Goal: Information Seeking & Learning: Learn about a topic

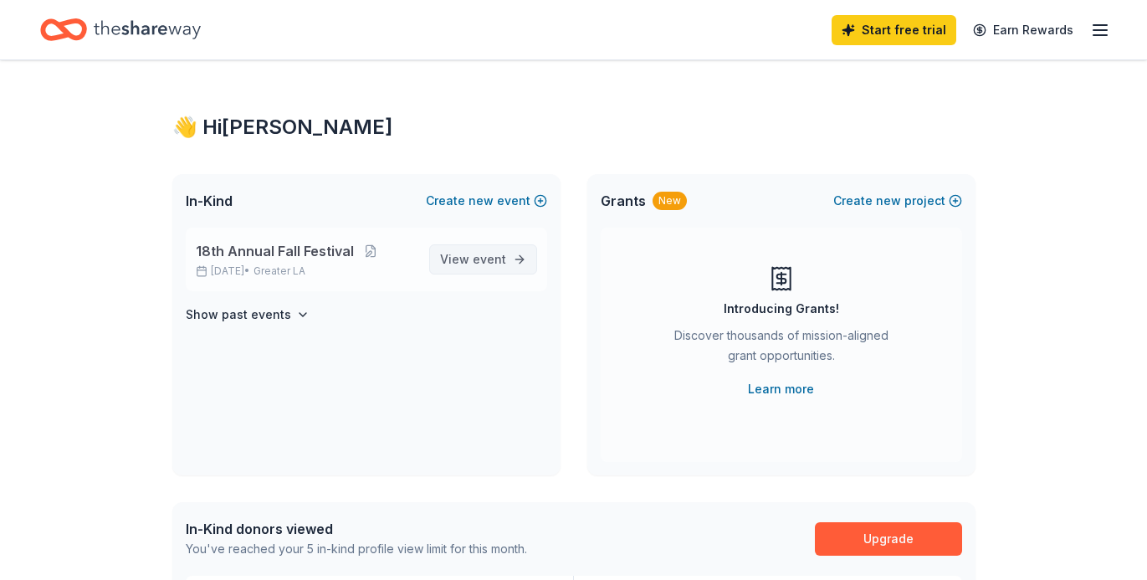
click at [468, 260] on span "View event" at bounding box center [473, 259] width 66 height 20
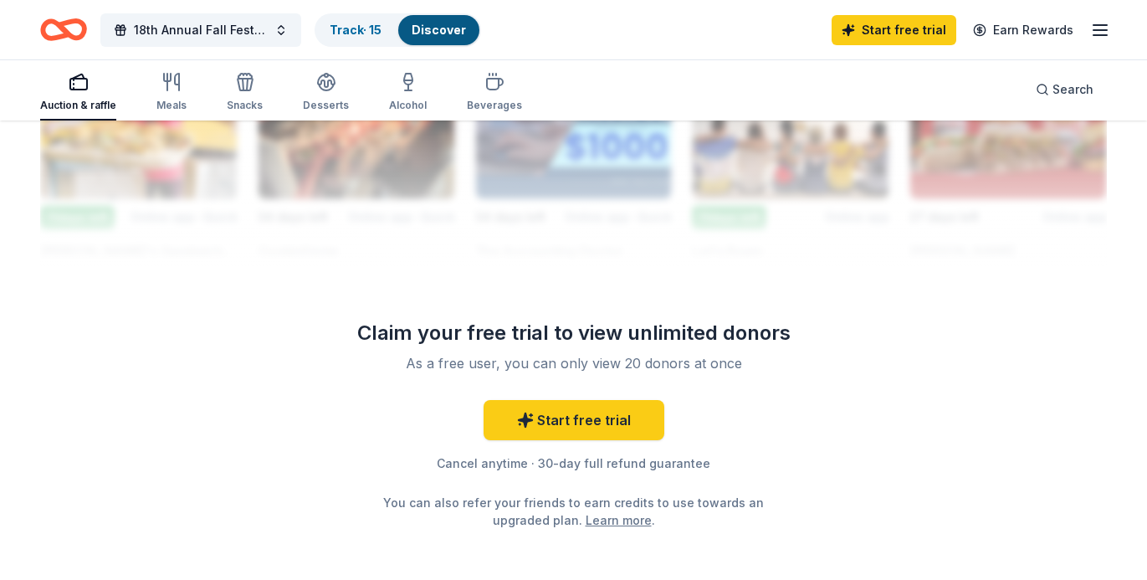
scroll to position [1605, 0]
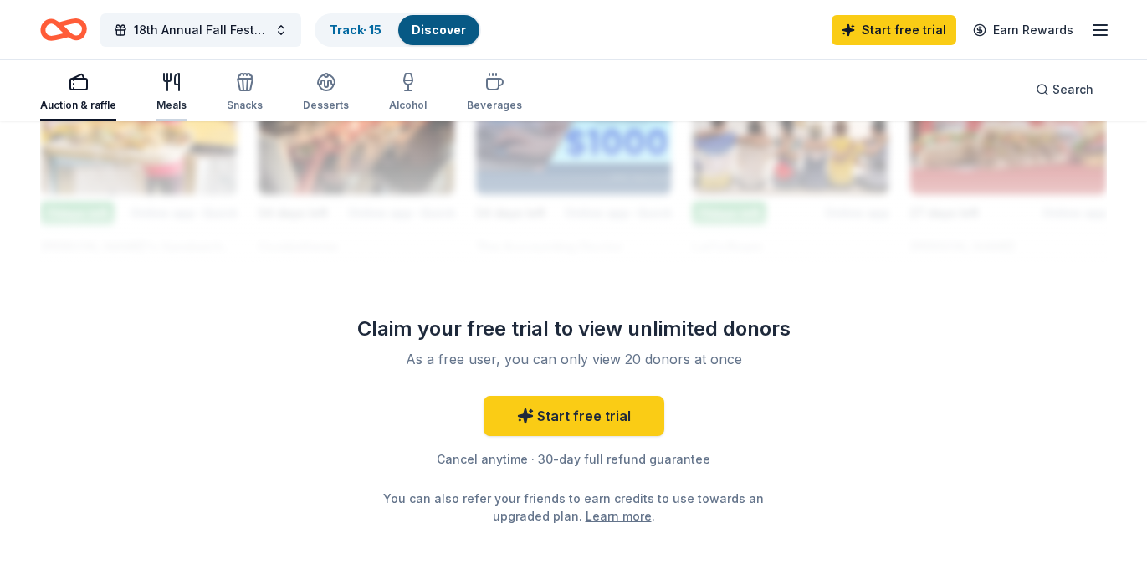
click at [177, 100] on div "Meals" at bounding box center [171, 105] width 30 height 13
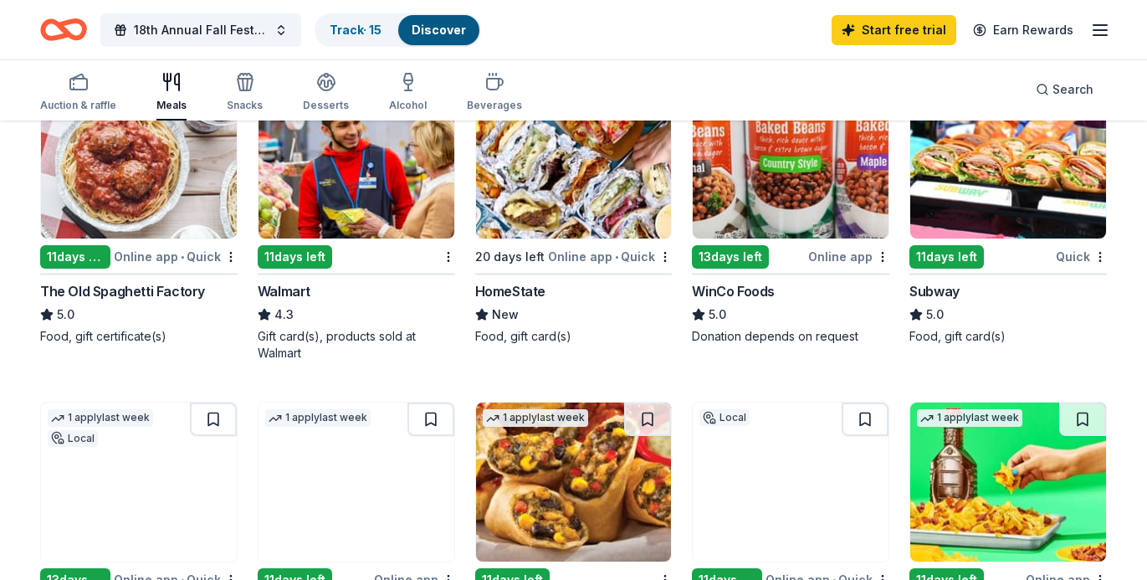
scroll to position [864, 0]
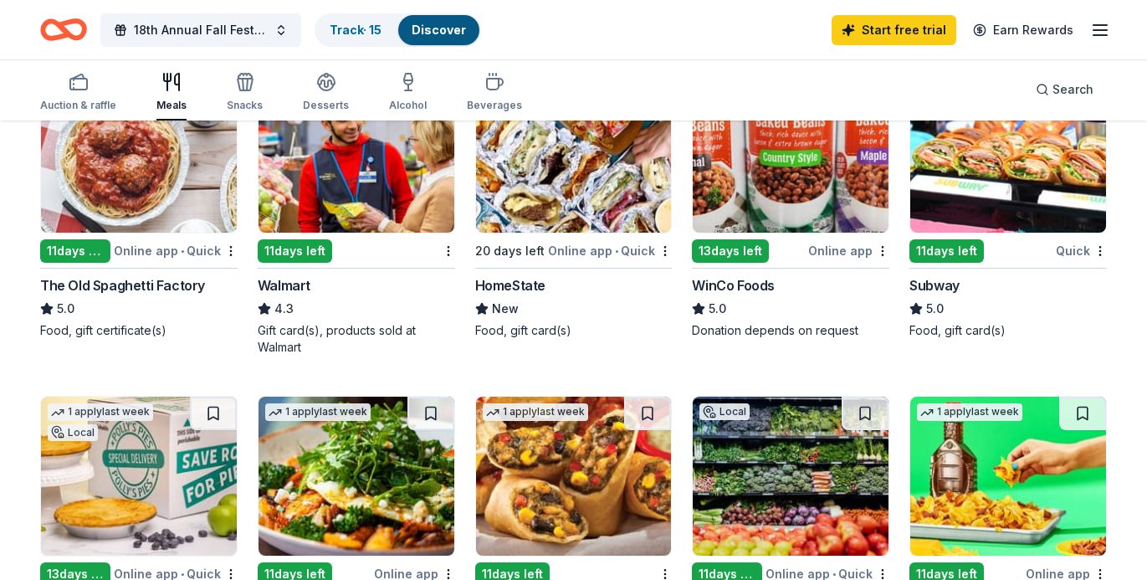
click at [533, 166] on img at bounding box center [574, 153] width 196 height 159
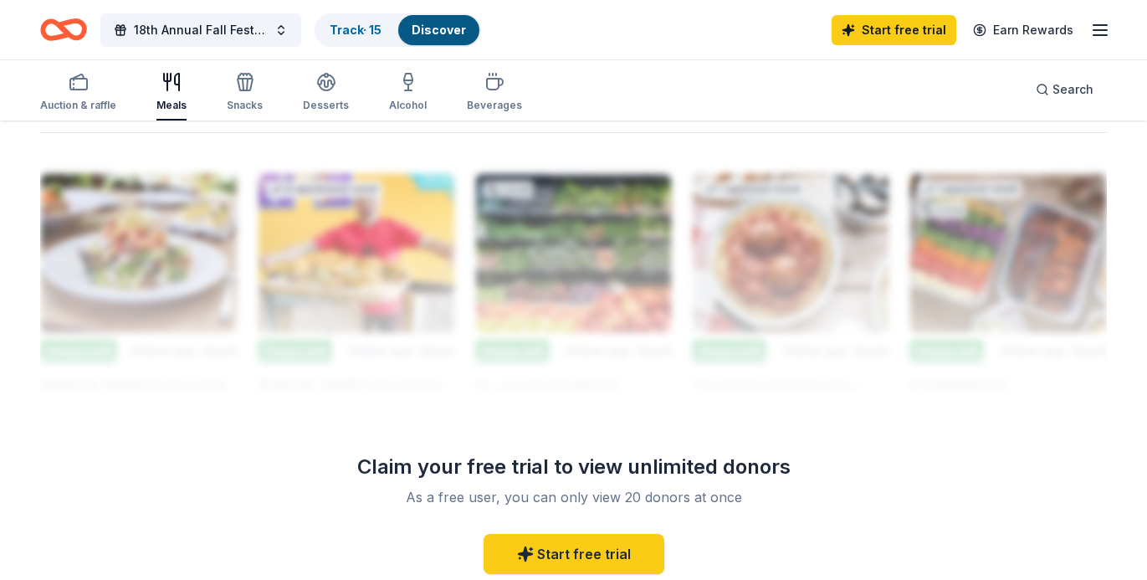
scroll to position [1451, 0]
click at [238, 91] on icon "button" at bounding box center [245, 82] width 20 height 20
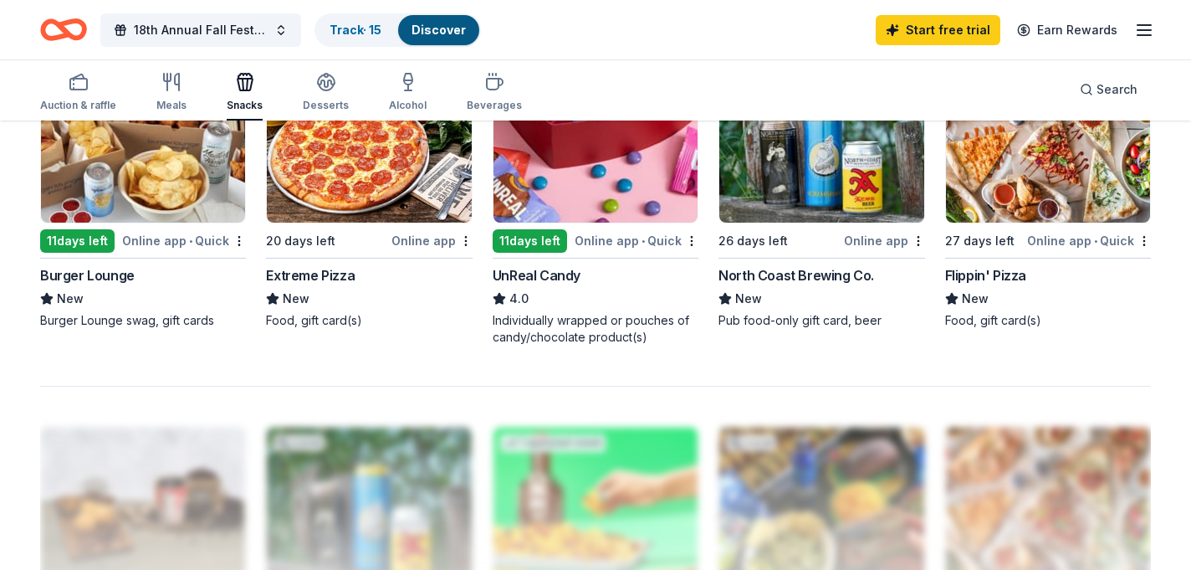
scroll to position [1199, 0]
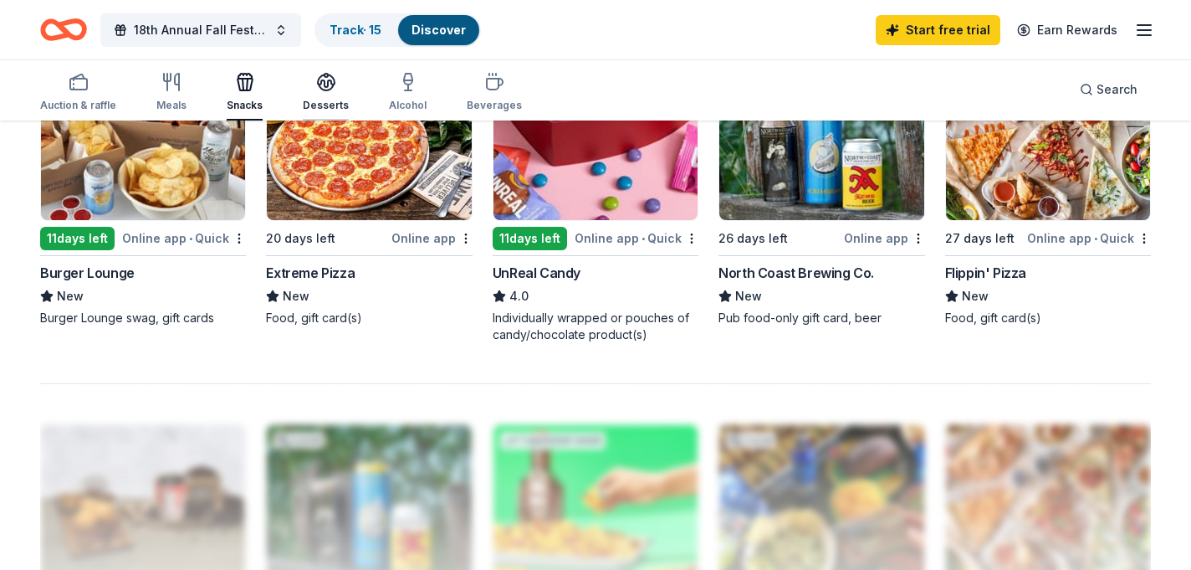
click at [316, 100] on div "Desserts" at bounding box center [326, 105] width 46 height 13
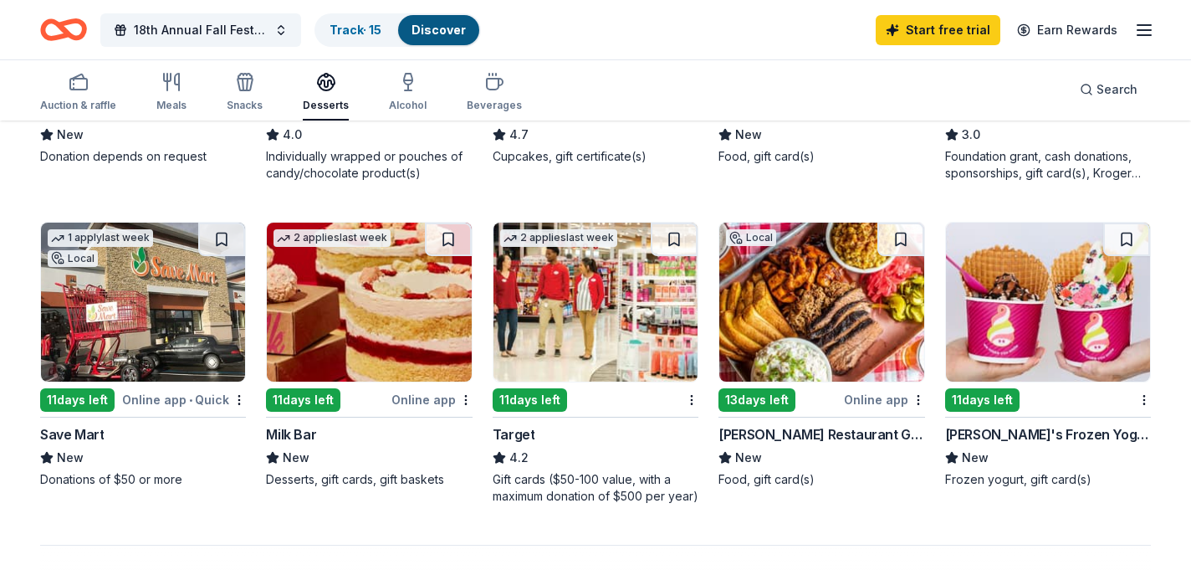
scroll to position [1023, 0]
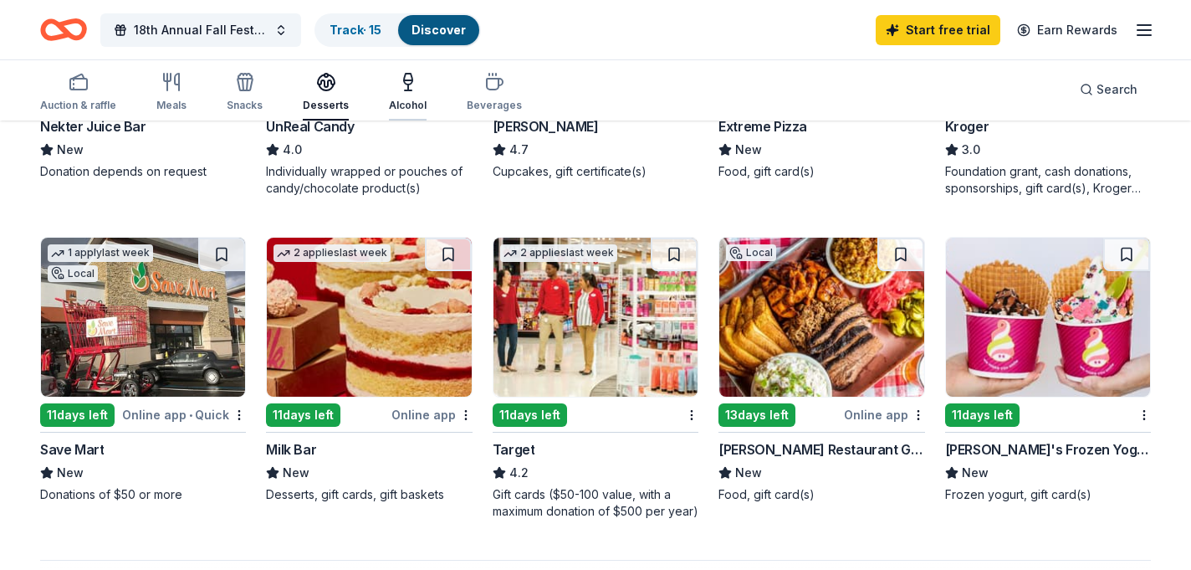
click at [397, 94] on div "Alcohol" at bounding box center [408, 92] width 38 height 40
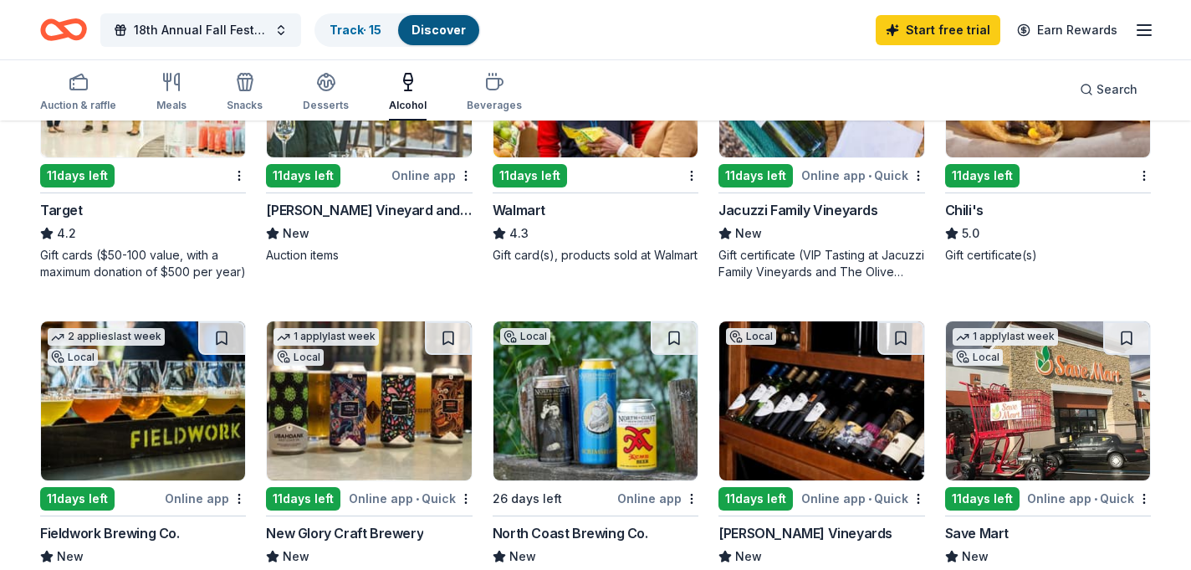
scroll to position [923, 0]
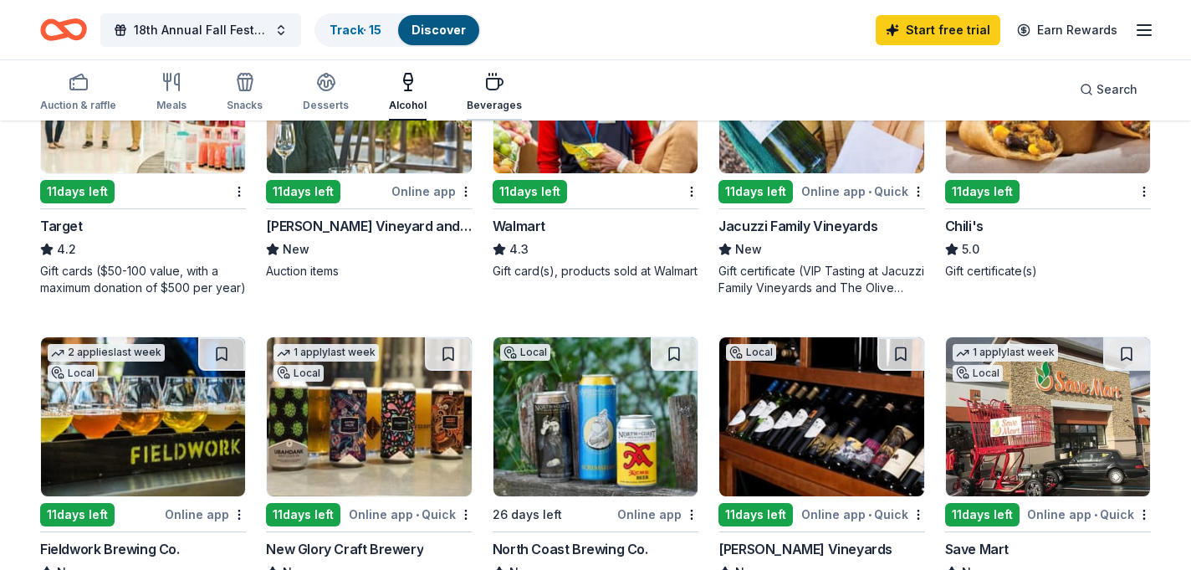
click at [487, 93] on div "Beverages" at bounding box center [494, 92] width 55 height 40
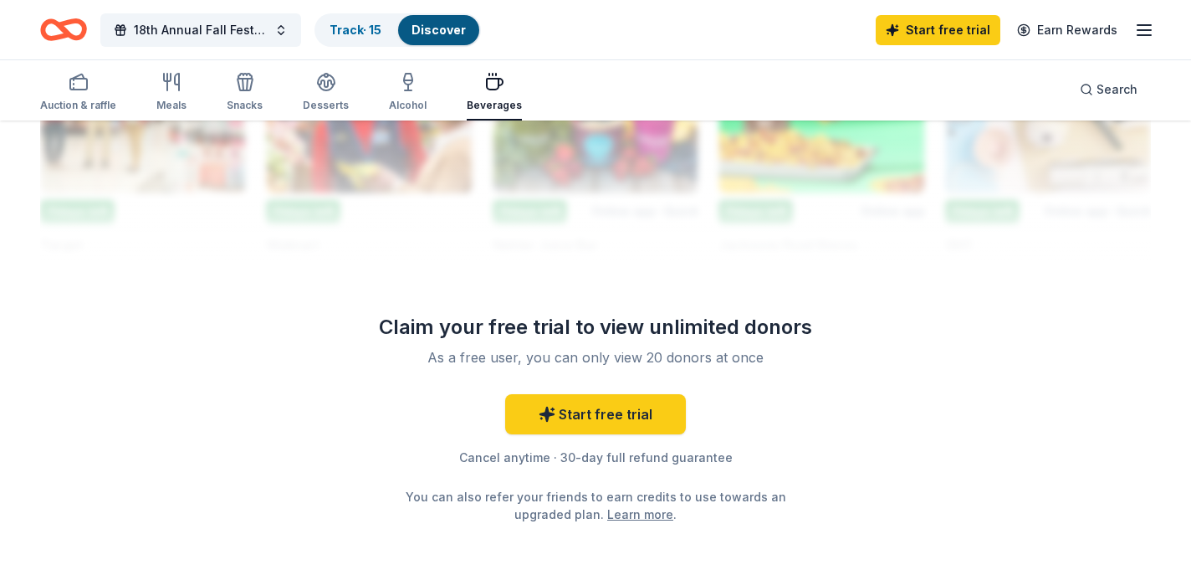
scroll to position [1684, 0]
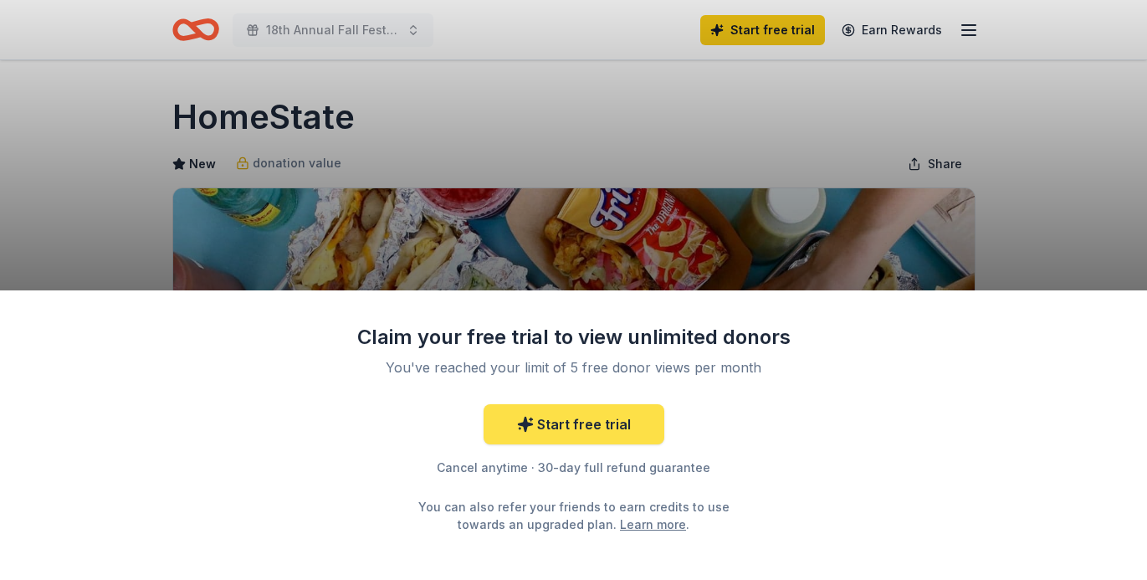
click at [572, 422] on link "Start free trial" at bounding box center [573, 424] width 181 height 40
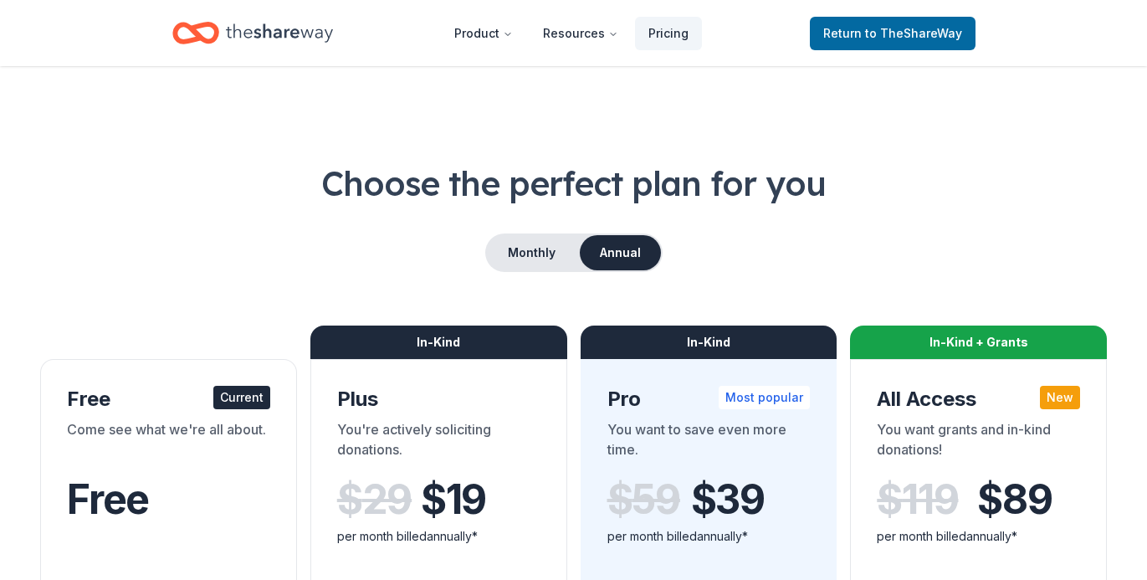
scroll to position [7, 0]
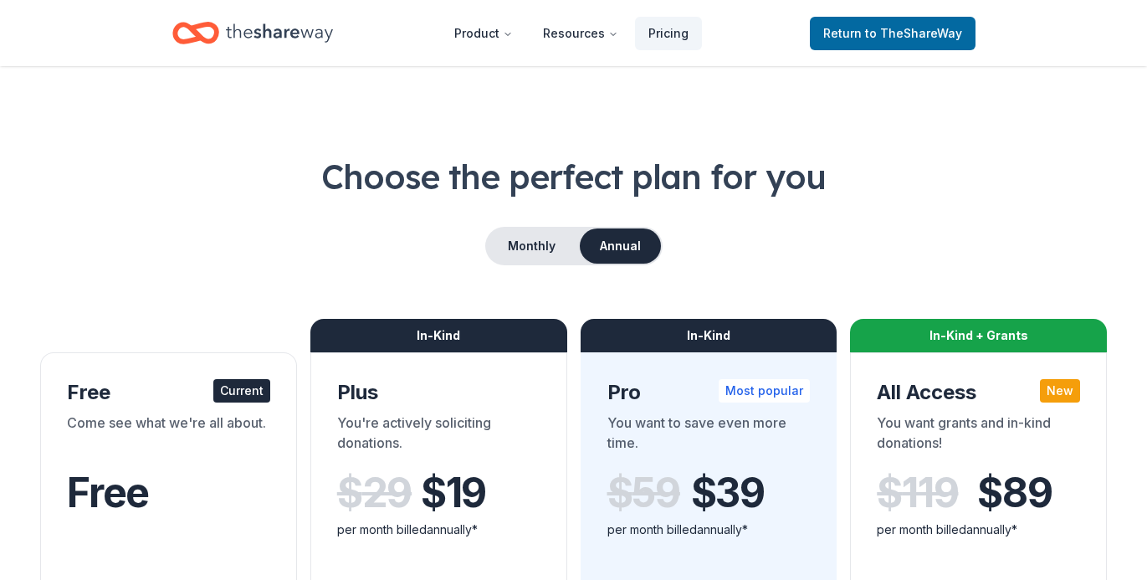
click at [151, 412] on div "Come see what we're all about." at bounding box center [168, 435] width 203 height 47
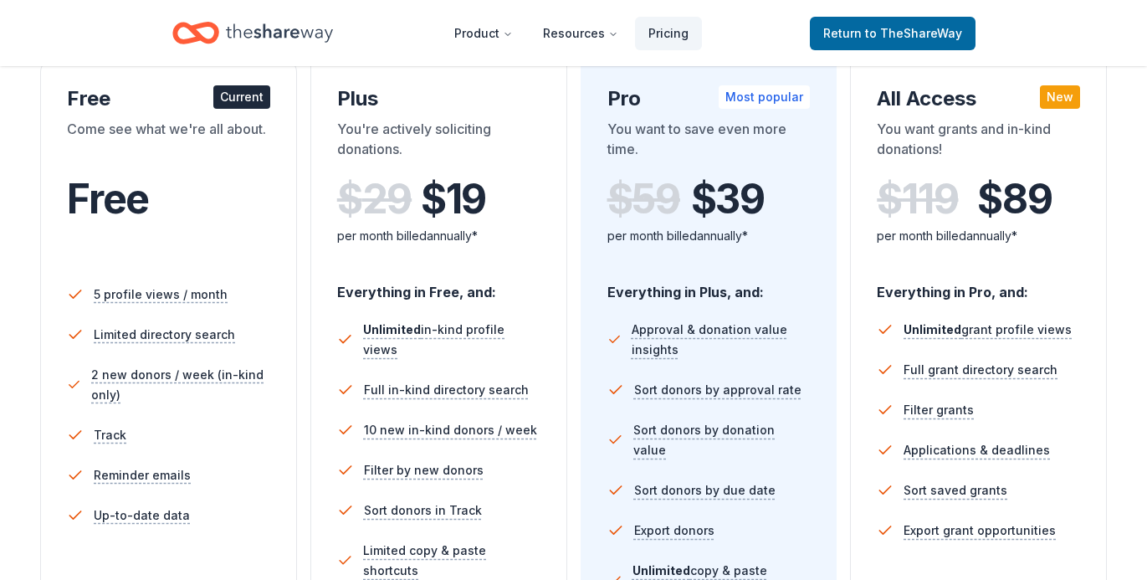
scroll to position [305, 0]
